Goal: Navigation & Orientation: Find specific page/section

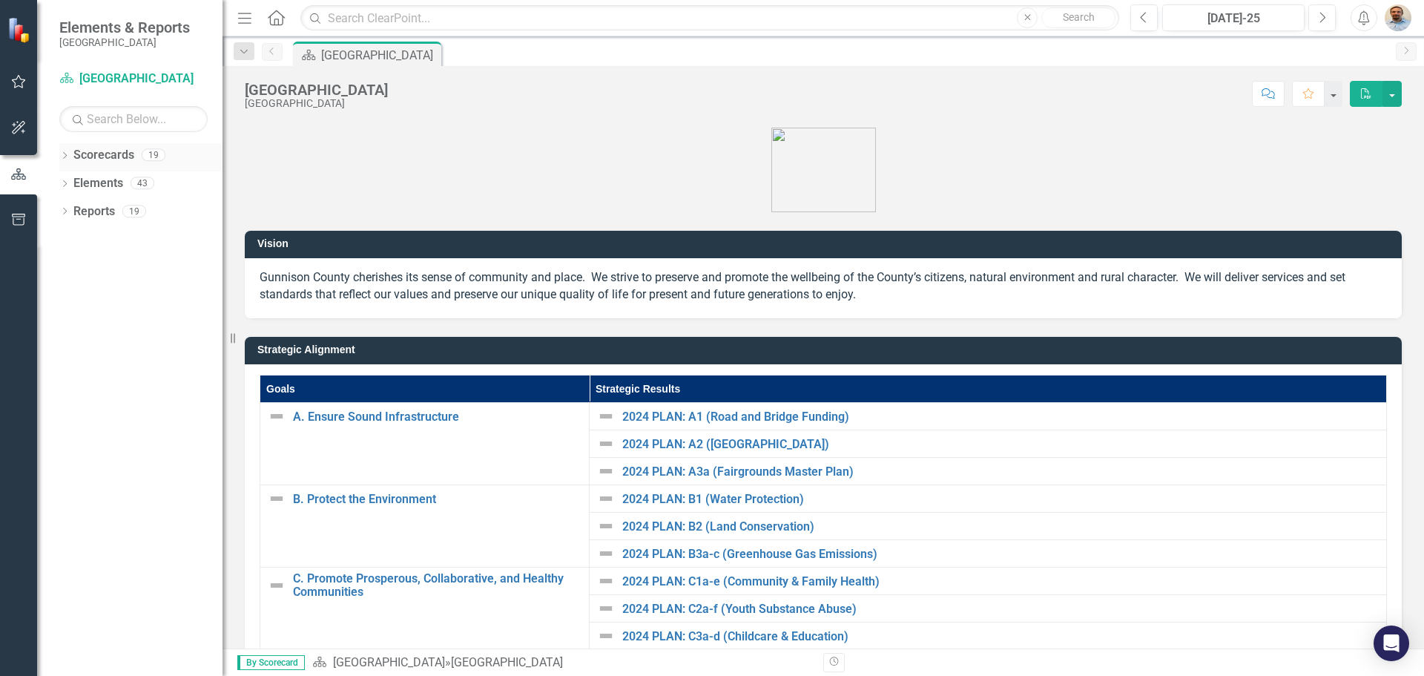
click at [62, 157] on icon "Dropdown" at bounding box center [64, 157] width 10 height 8
click at [79, 190] on div "Dropdown [GEOGRAPHIC_DATA]" at bounding box center [145, 183] width 156 height 24
click at [73, 184] on icon "Dropdown" at bounding box center [72, 182] width 11 height 9
click at [88, 208] on icon "Dropdown" at bounding box center [87, 210] width 11 height 9
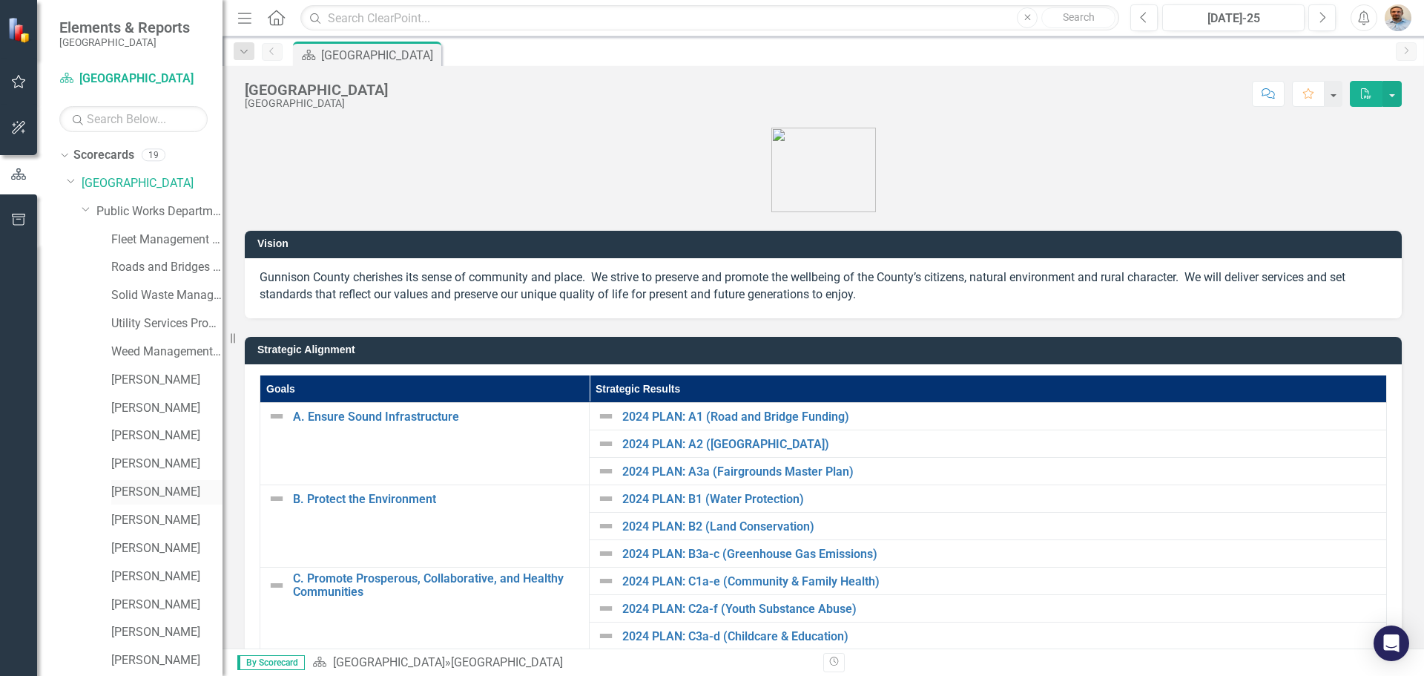
click at [148, 495] on link "[PERSON_NAME]" at bounding box center [166, 492] width 111 height 17
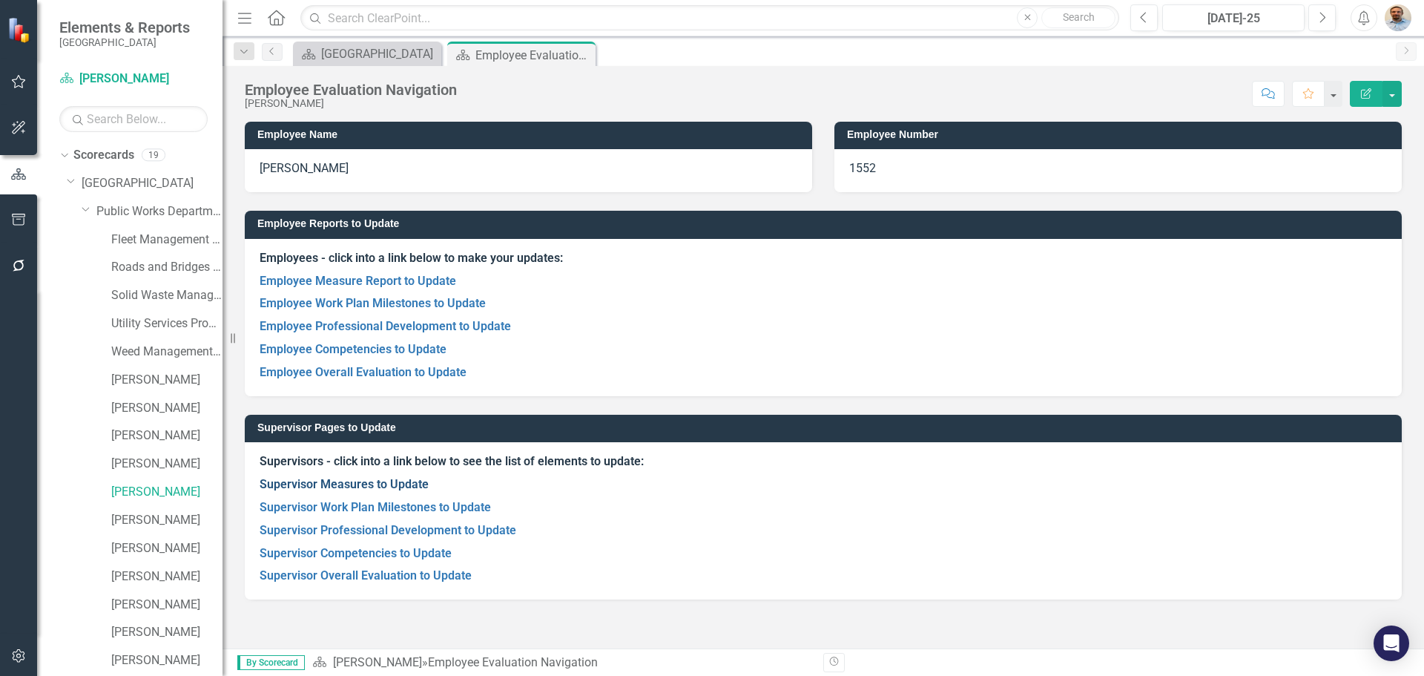
click at [399, 481] on link "Supervisor Measures to Update" at bounding box center [344, 484] width 169 height 14
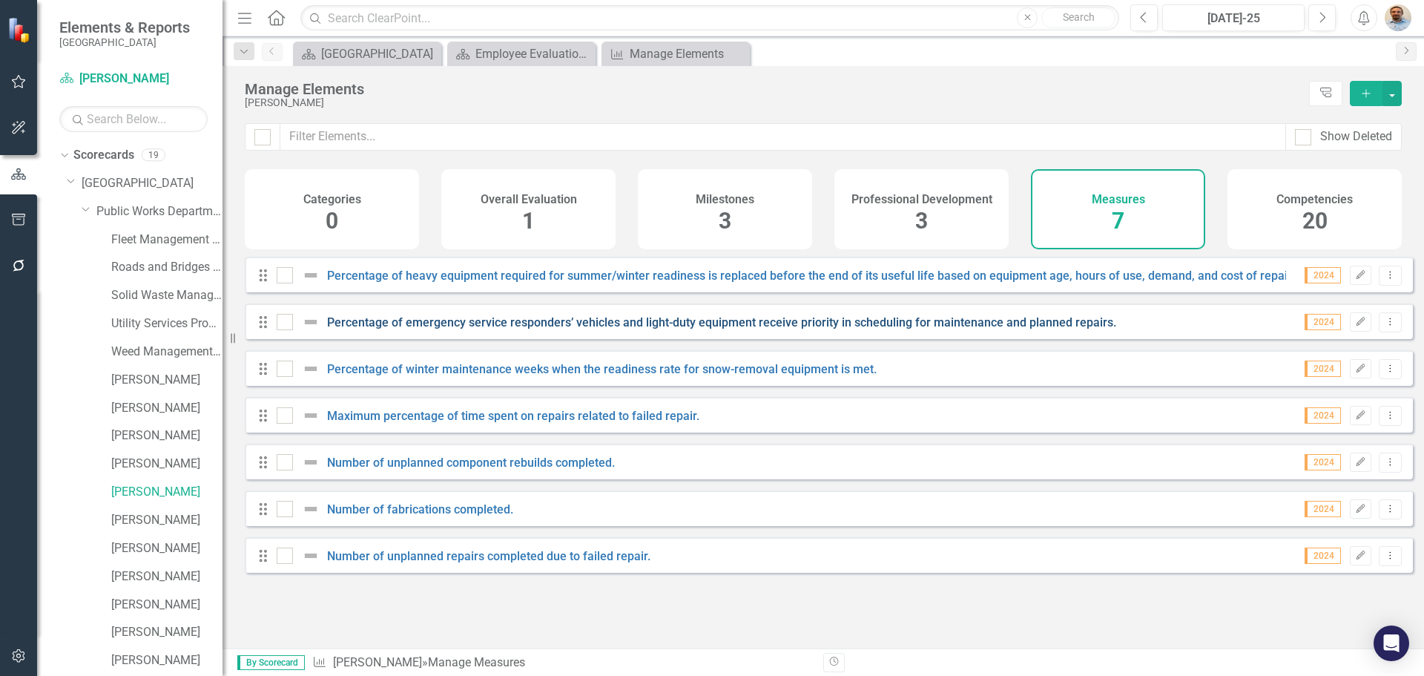
click at [682, 329] on link "Percentage of emergency service responders’ vehicles and light-duty equipment r…" at bounding box center [721, 322] width 789 height 14
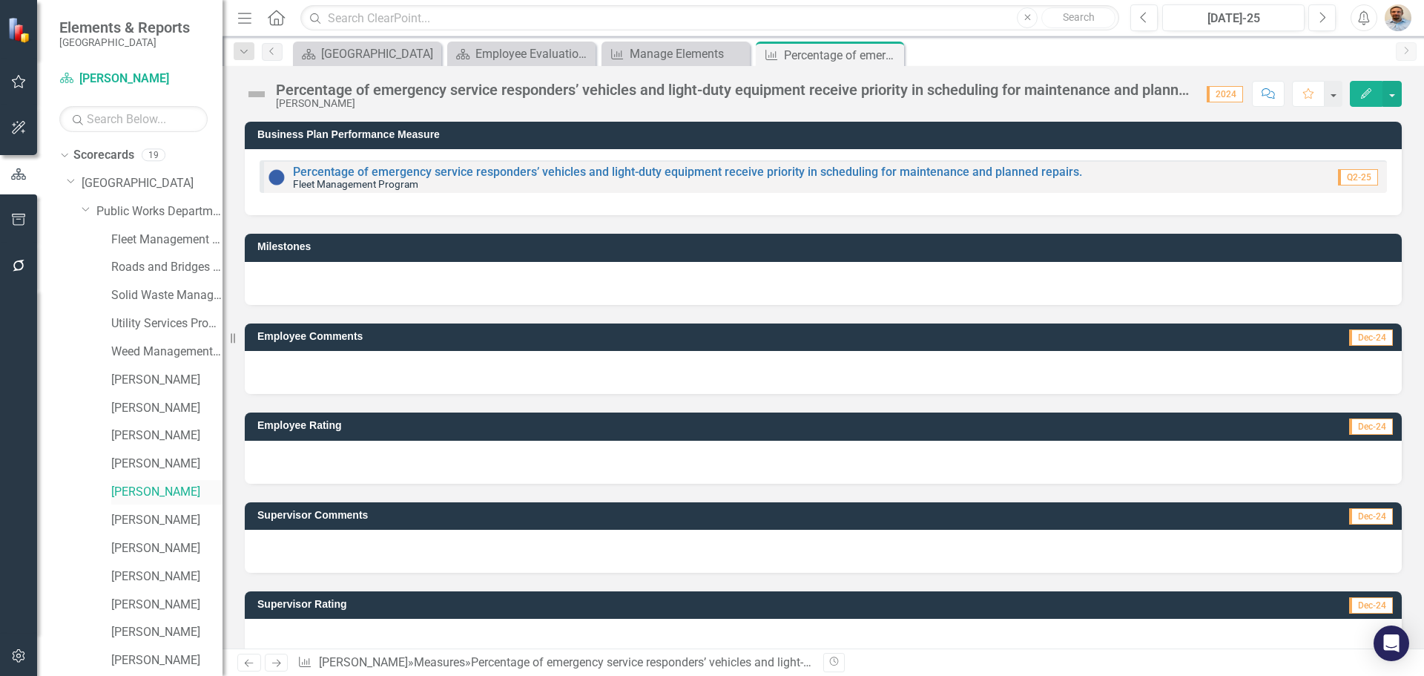
click at [150, 489] on link "[PERSON_NAME]" at bounding box center [166, 492] width 111 height 17
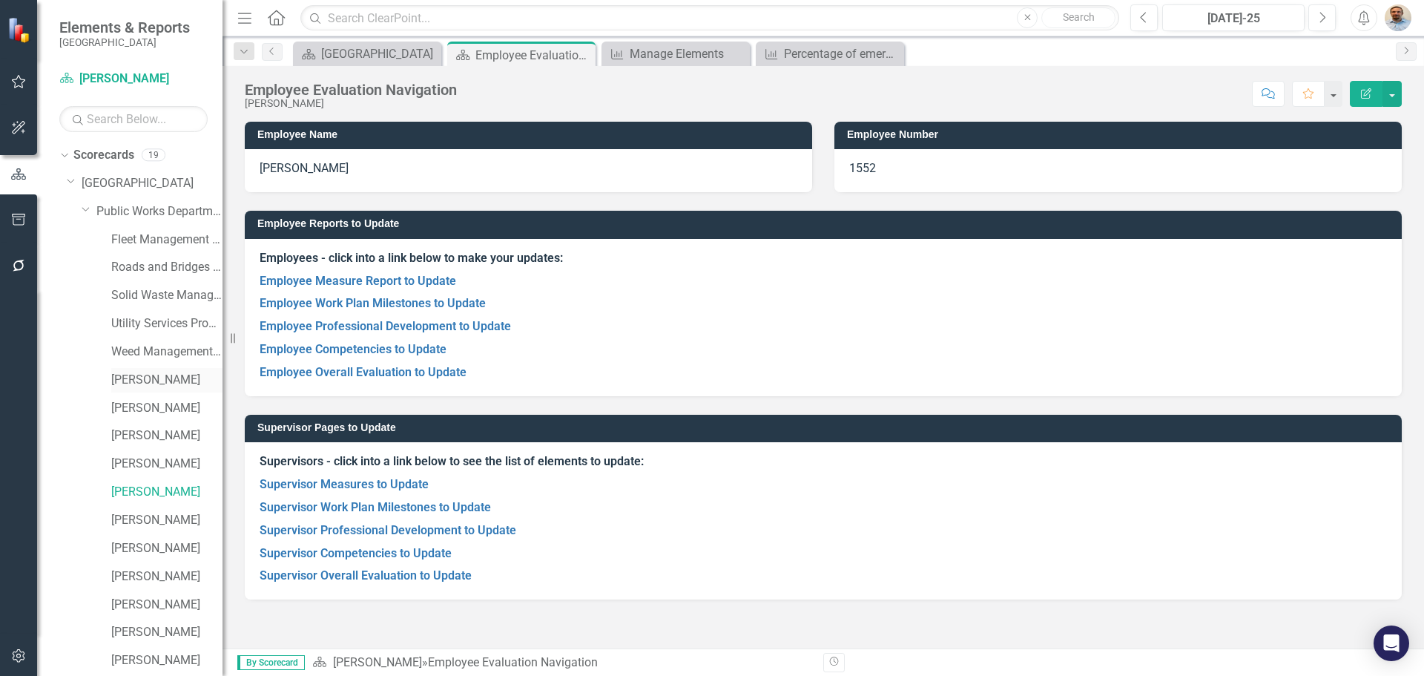
click at [154, 384] on link "[PERSON_NAME]" at bounding box center [166, 380] width 111 height 17
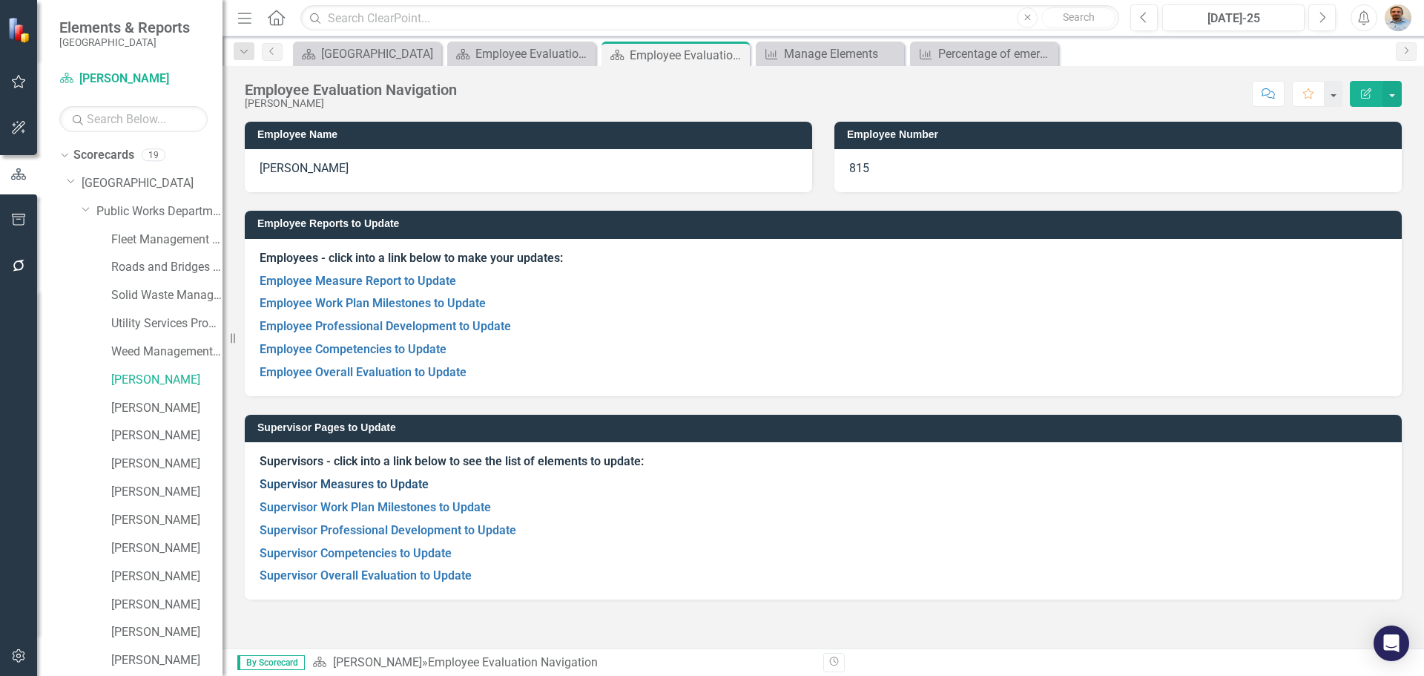
click at [364, 484] on link "Supervisor Measures to Update" at bounding box center [344, 484] width 169 height 14
